Goal: Task Accomplishment & Management: Use online tool/utility

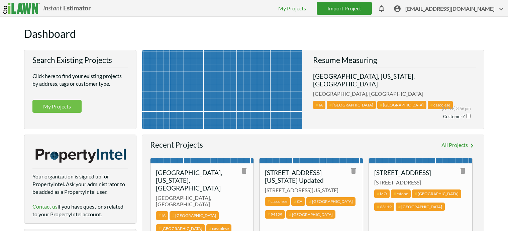
click at [368, 2] on link "Import Project" at bounding box center [344, 8] width 55 height 13
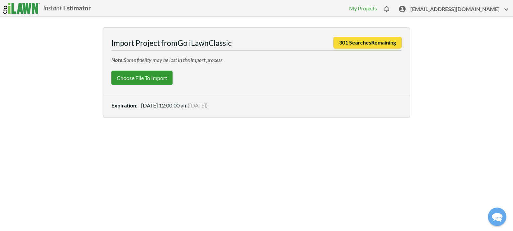
click at [141, 77] on label "Choose File to Import" at bounding box center [141, 78] width 61 height 14
click at [0, 0] on input "Choose File to Import" at bounding box center [0, 0] width 0 height 0
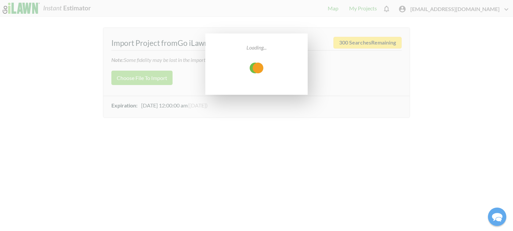
select select "low"
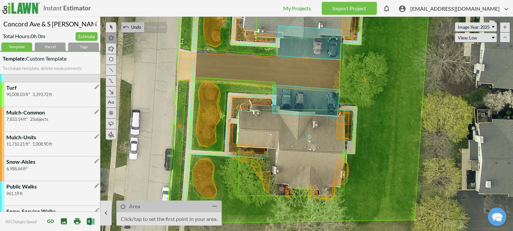
scroll to position [33, 0]
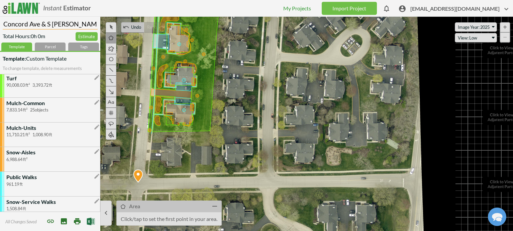
drag, startPoint x: 85, startPoint y: 24, endPoint x: -42, endPoint y: 23, distance: 127.8
click at [0, 23] on html "Instant Estimator  [EMAIL_ADDRESS][DOMAIN_NAME] My Projects Import Project The…" at bounding box center [256, 115] width 513 height 231
paste input "arriage Homes of Concorde – [GEOGRAPHIC_DATA]"
type input "Carriage Homes of Concorde – [GEOGRAPHIC_DATA]"
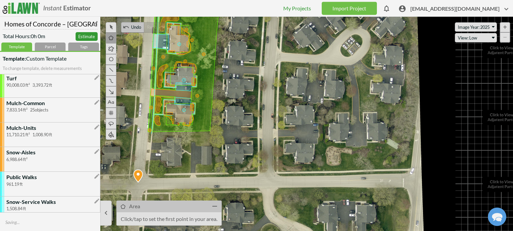
scroll to position [0, 0]
click at [80, 46] on div "Tags" at bounding box center [83, 46] width 31 height 8
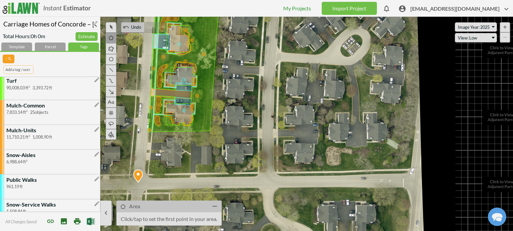
click at [11, 69] on input "text" at bounding box center [18, 69] width 30 height 8
type input "Carriage Homes"
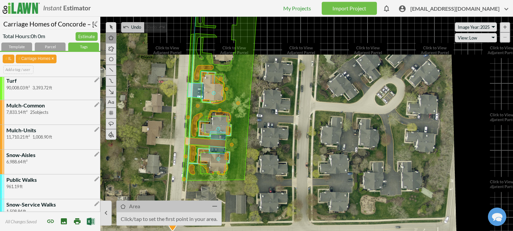
drag, startPoint x: 238, startPoint y: 66, endPoint x: 276, endPoint y: 120, distance: 66.5
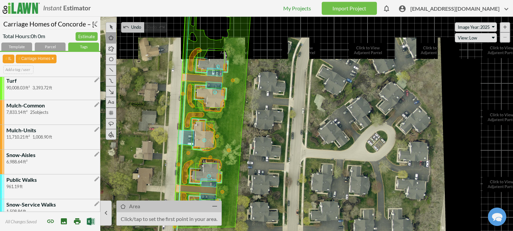
drag, startPoint x: 288, startPoint y: 104, endPoint x: 279, endPoint y: 151, distance: 47.8
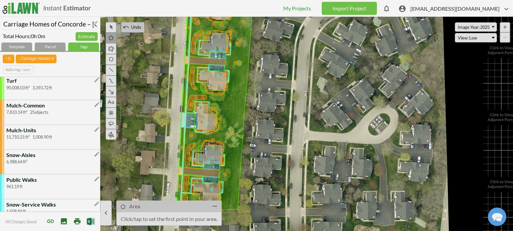
drag, startPoint x: 299, startPoint y: 94, endPoint x: 298, endPoint y: 84, distance: 10.7
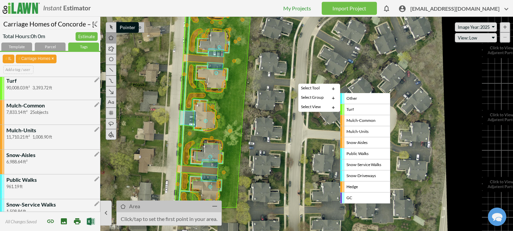
click at [112, 25] on icon at bounding box center [110, 26] width 7 height 8
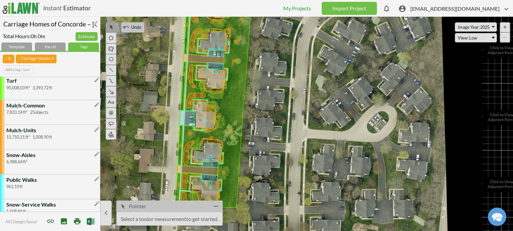
click at [457, 9] on span "[EMAIL_ADDRESS][DOMAIN_NAME]" at bounding box center [460, 10] width 100 height 10
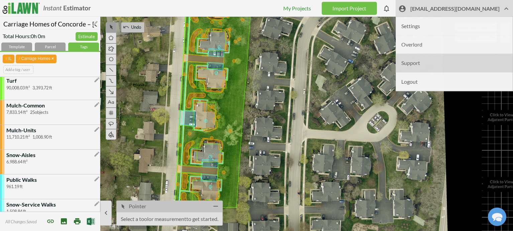
click at [432, 59] on li "Support" at bounding box center [454, 63] width 117 height 18
